Goal: Register for event/course

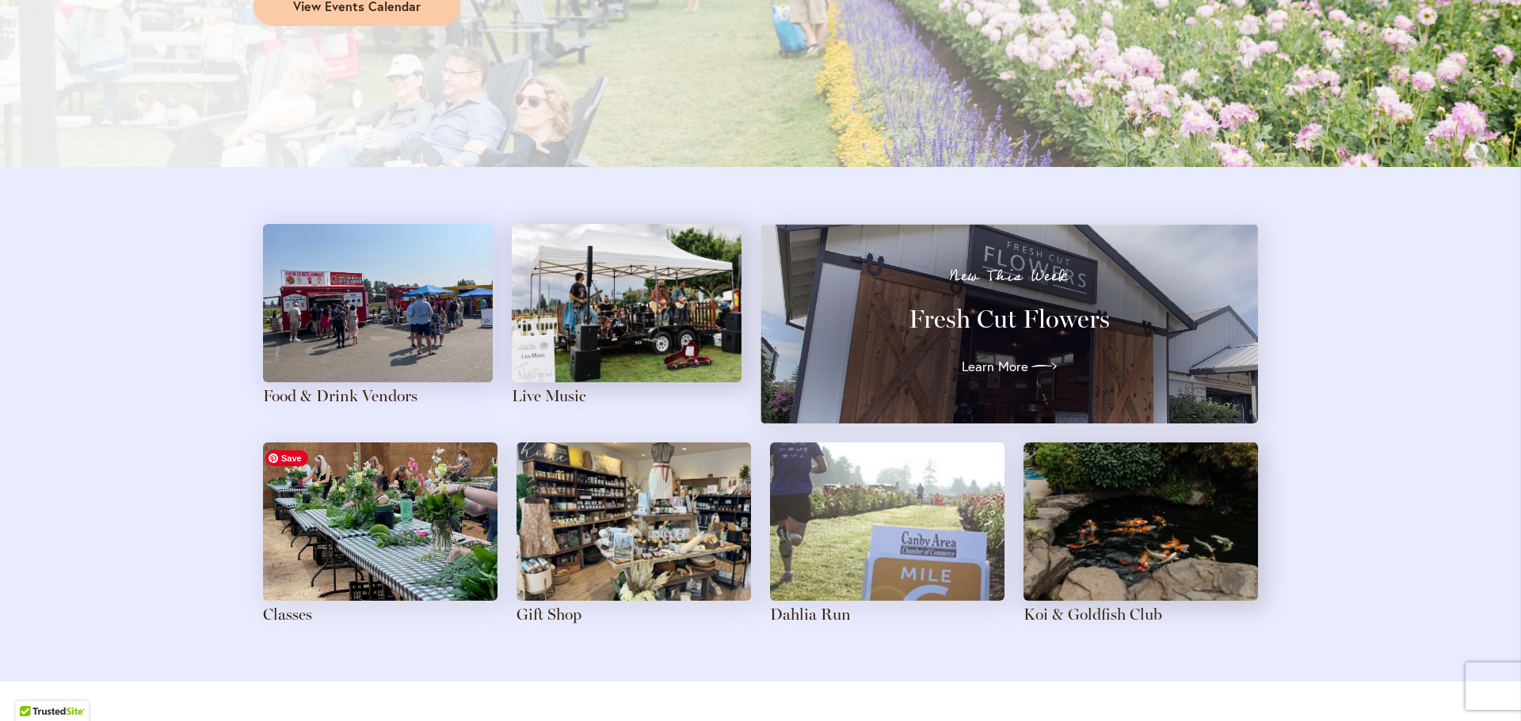
scroll to position [1742, 0]
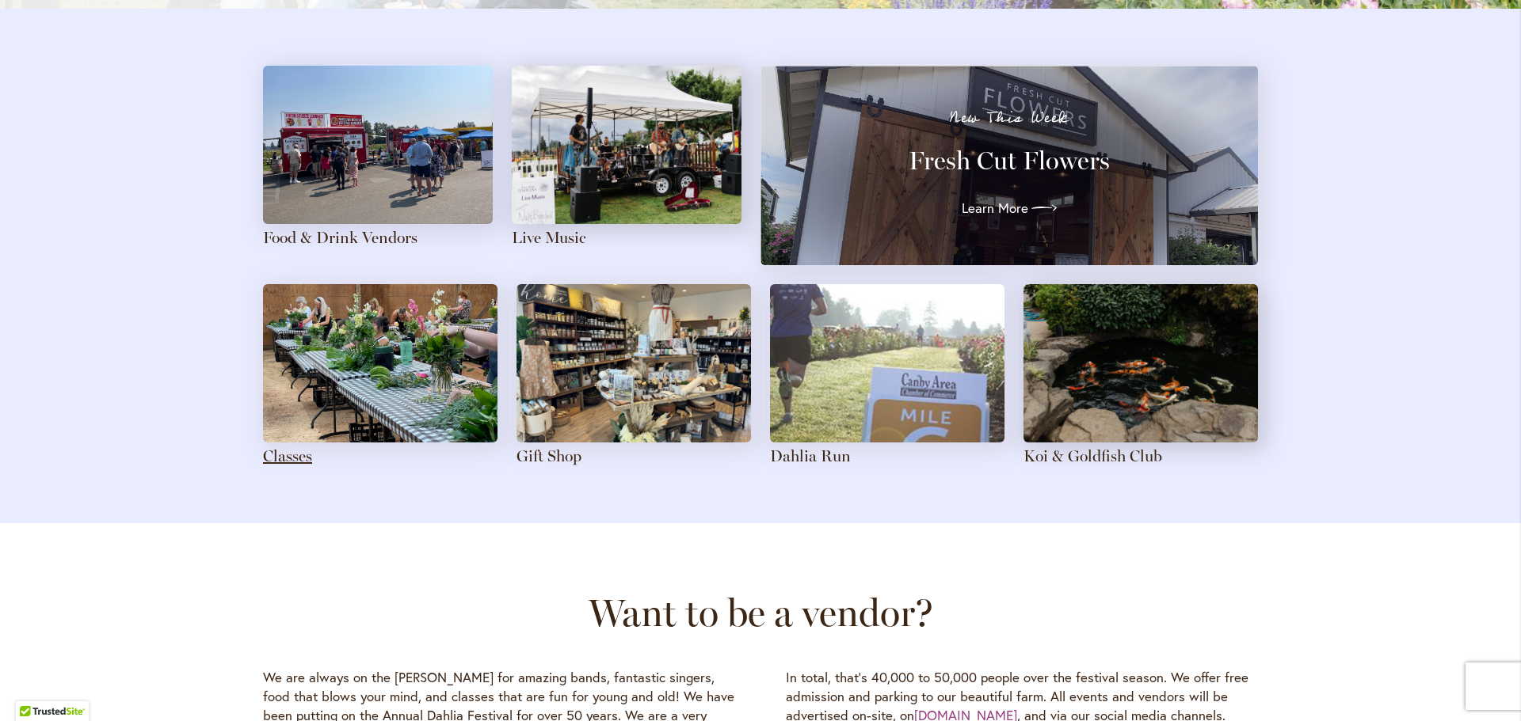
click at [293, 458] on link "Classes" at bounding box center [287, 456] width 49 height 19
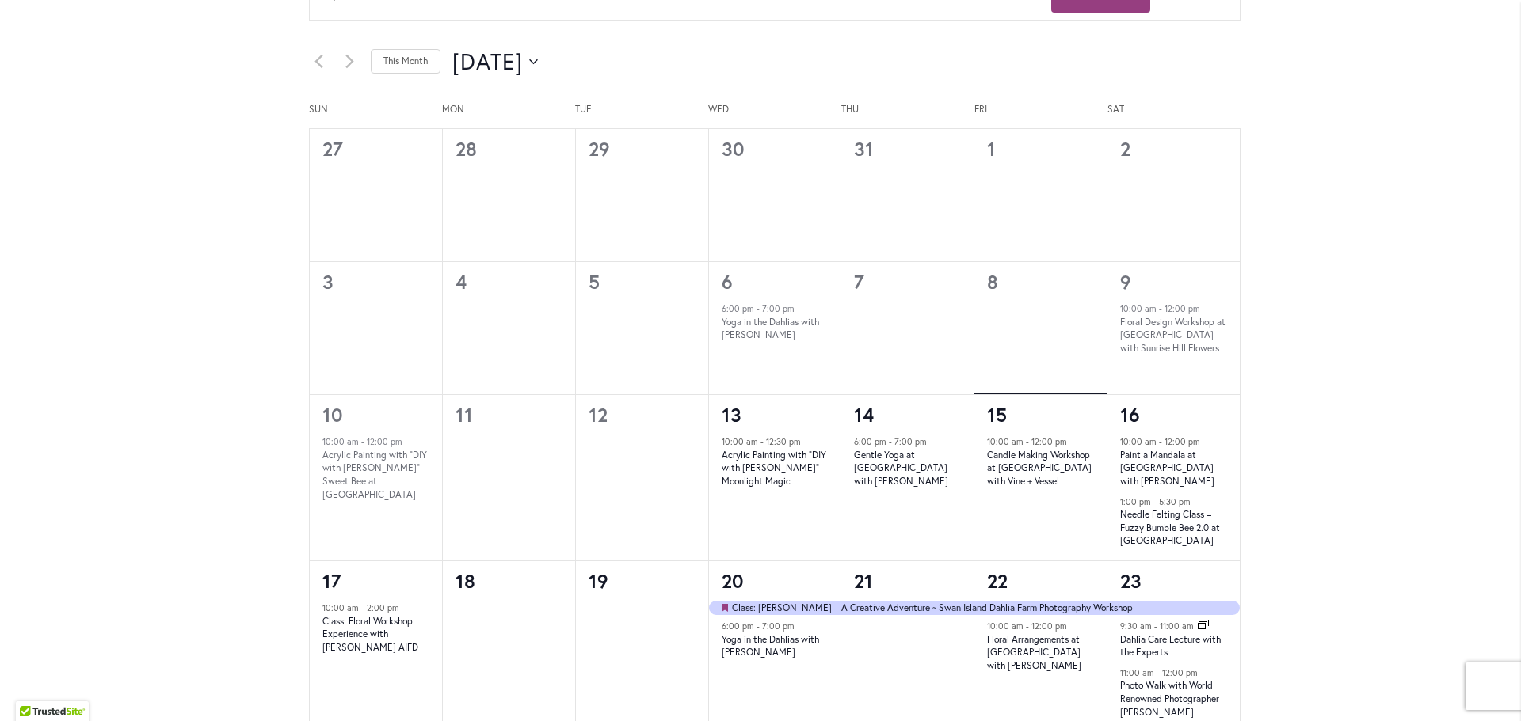
scroll to position [634, 0]
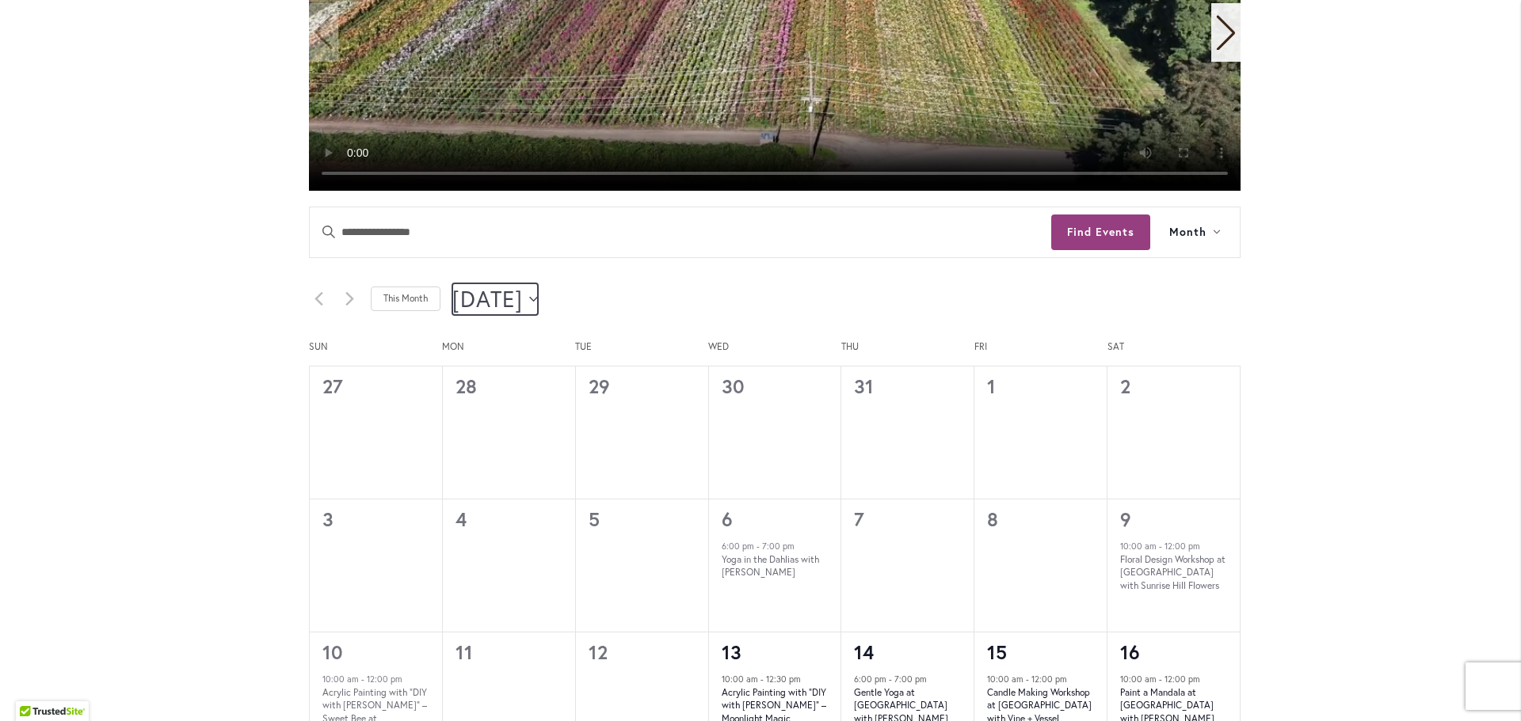
click at [538, 301] on icon "Click to toggle datepicker" at bounding box center [533, 298] width 9 height 5
click at [507, 478] on span "Sep" at bounding box center [497, 463] width 65 height 37
type input "********"
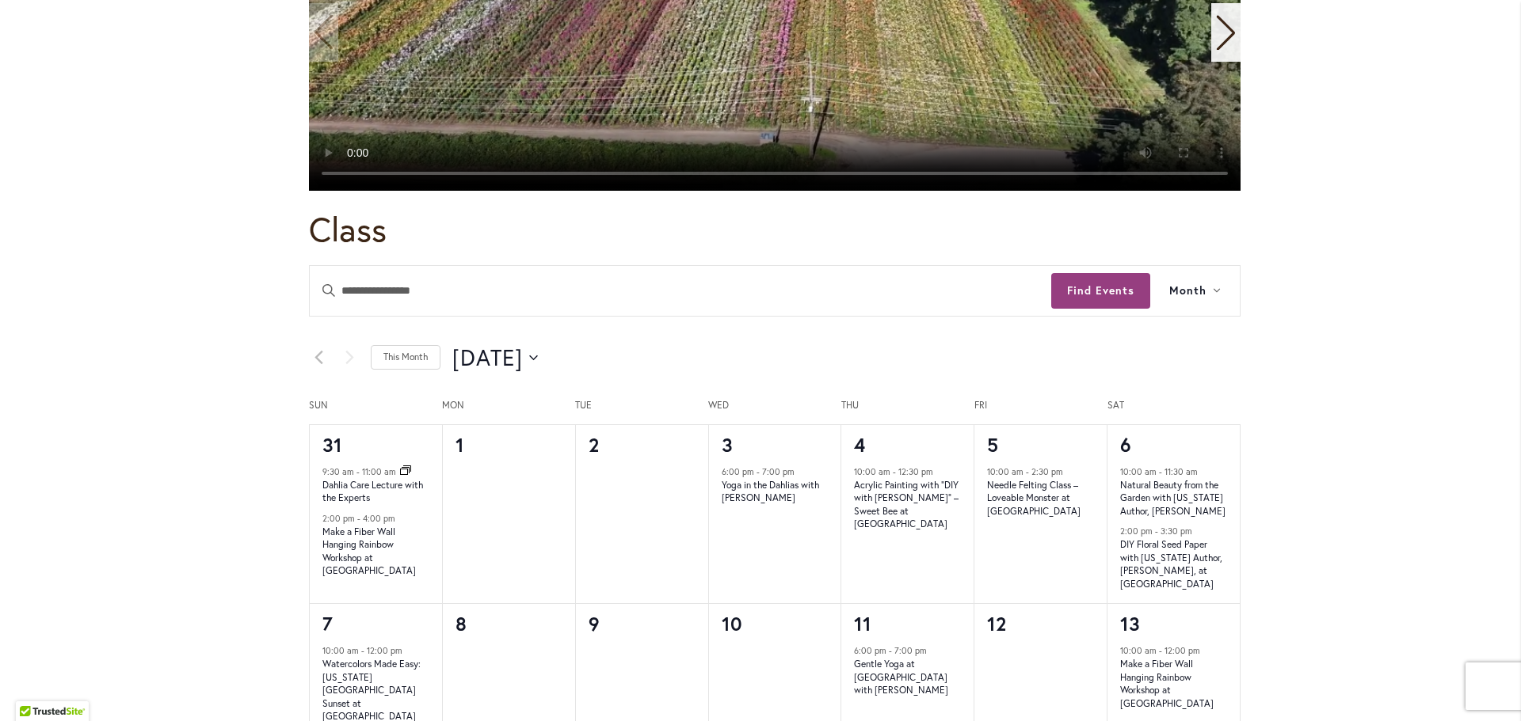
click at [1313, 409] on div "Skip to Content Gift Shop & Office Open - [DATE]-[DATE] 9-4:30pm / Gift Shop Op…" at bounding box center [760, 491] width 1521 height 2156
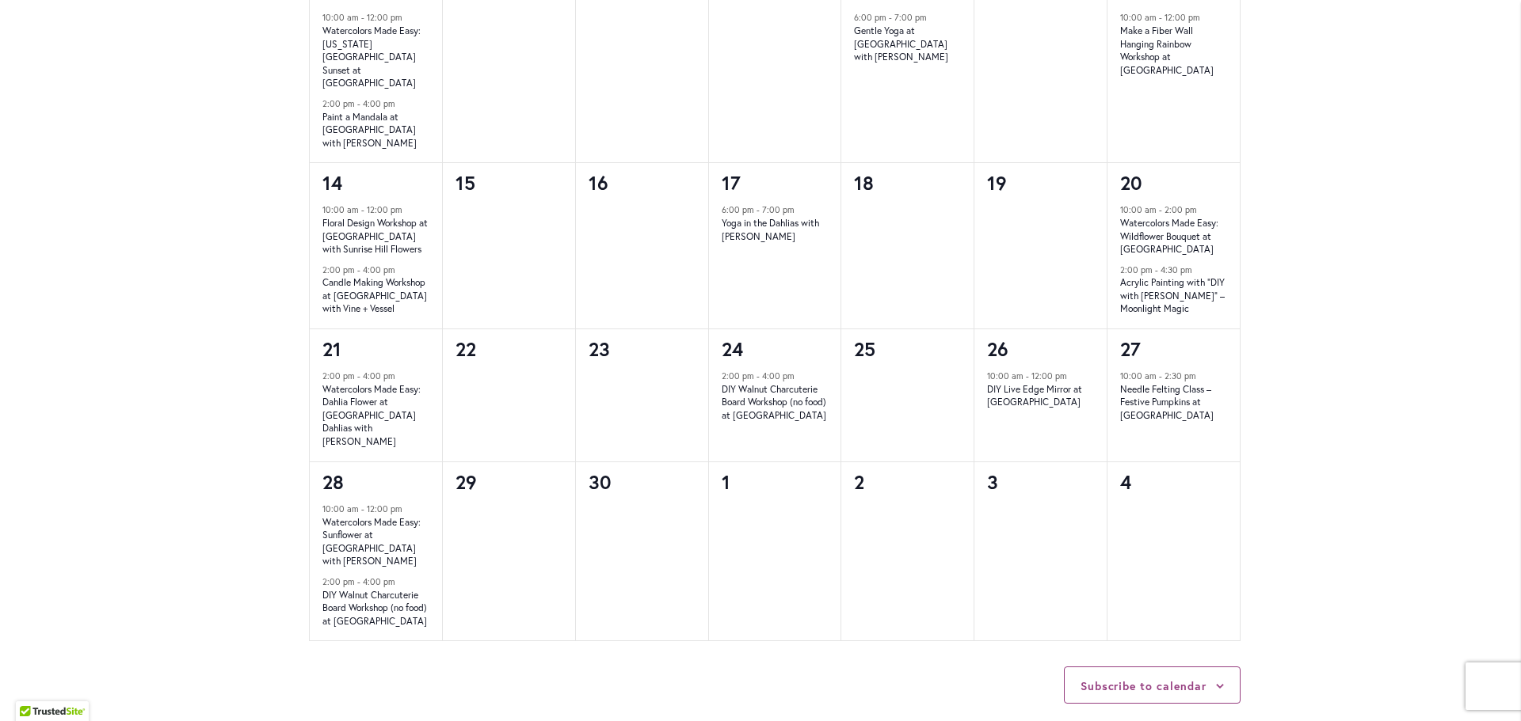
scroll to position [1505, 0]
